Goal: Complete application form: Complete application form

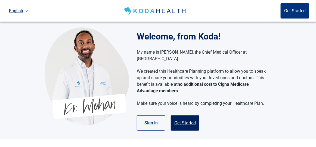
click at [190, 115] on button "Get Started" at bounding box center [185, 122] width 29 height 15
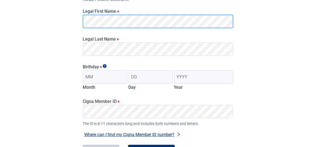
scroll to position [89, 0]
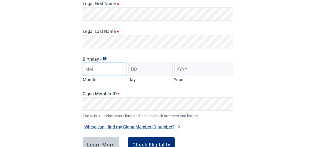
click at [102, 69] on input "Month" at bounding box center [105, 70] width 45 height 14
type input "01"
click at [139, 77] on div "Day" at bounding box center [150, 73] width 45 height 20
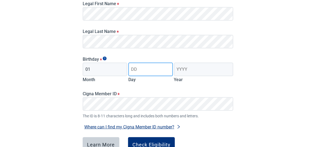
click at [139, 73] on input "Day" at bounding box center [150, 70] width 45 height 14
type input "17"
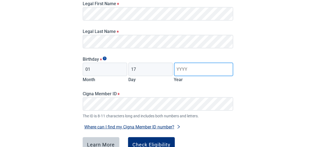
click at [192, 71] on input "Year" at bounding box center [203, 70] width 59 height 14
type input "1970"
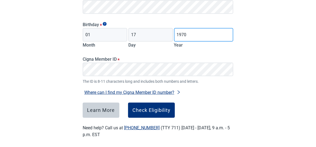
scroll to position [127, 0]
